Goal: Information Seeking & Learning: Compare options

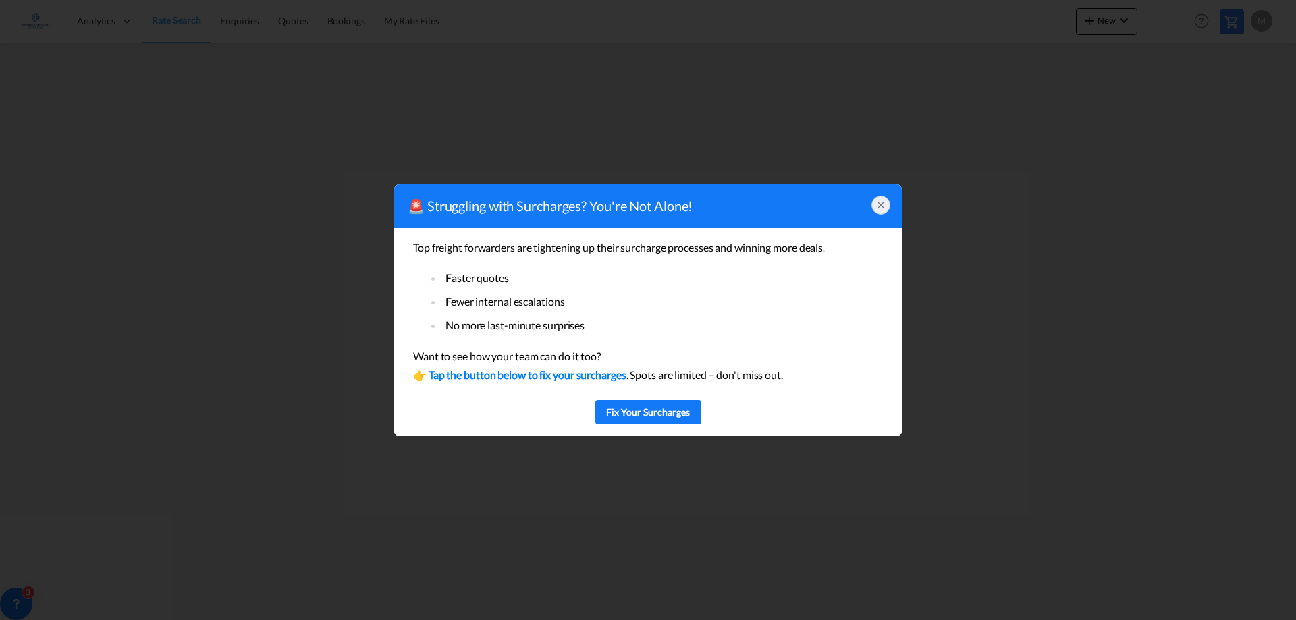
click at [882, 207] on icon at bounding box center [880, 204] width 5 height 5
